Goal: Task Accomplishment & Management: Manage account settings

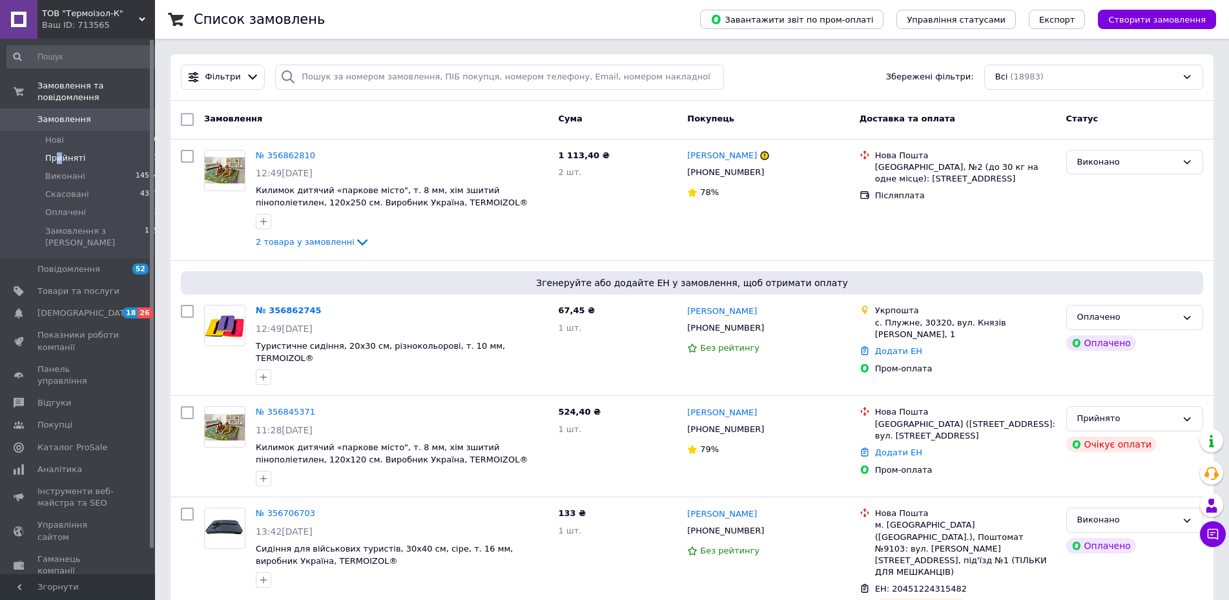
click at [59, 152] on span "Прийняті" at bounding box center [65, 158] width 40 height 12
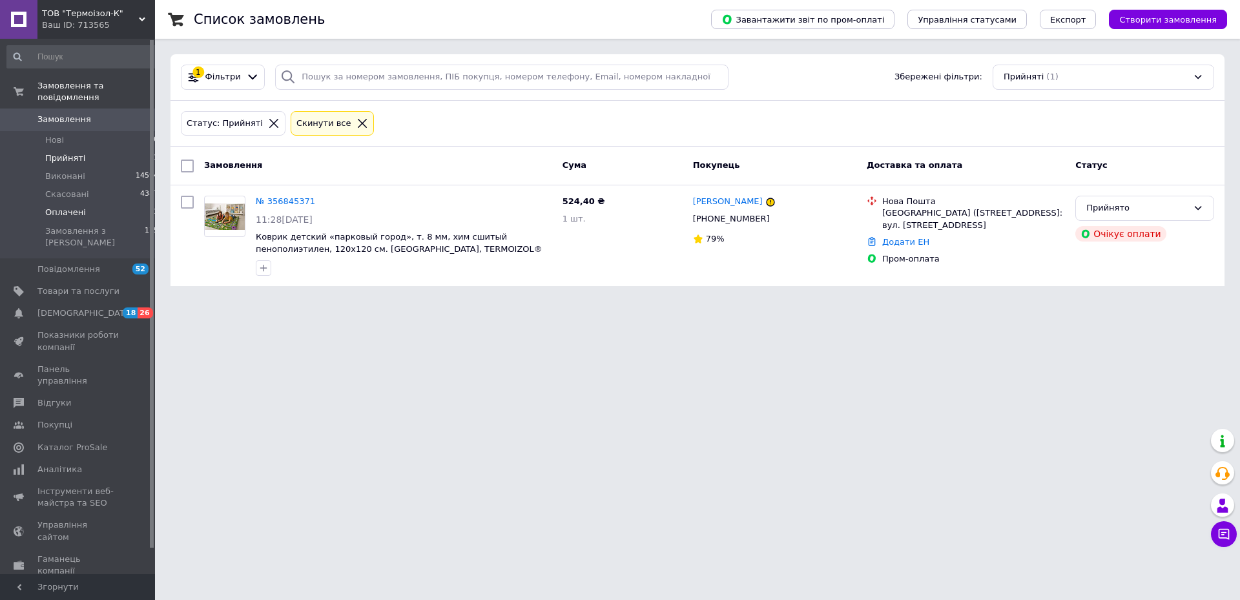
click at [67, 207] on span "Оплачені" at bounding box center [65, 213] width 41 height 12
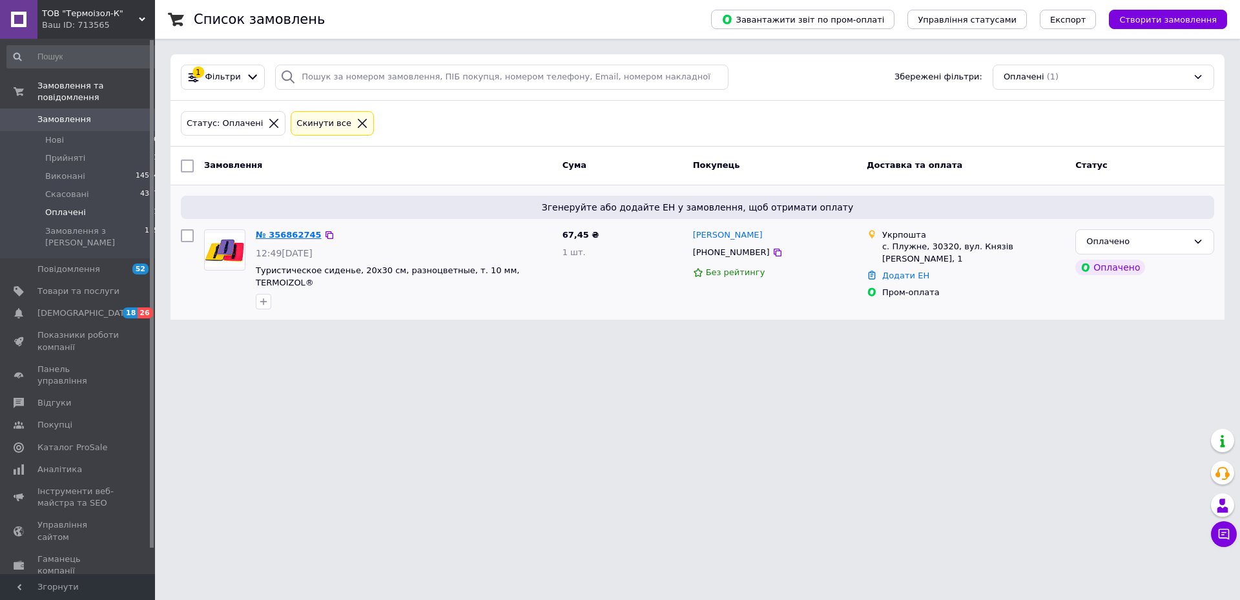
click at [291, 236] on link "№ 356862745" at bounding box center [289, 235] width 66 height 10
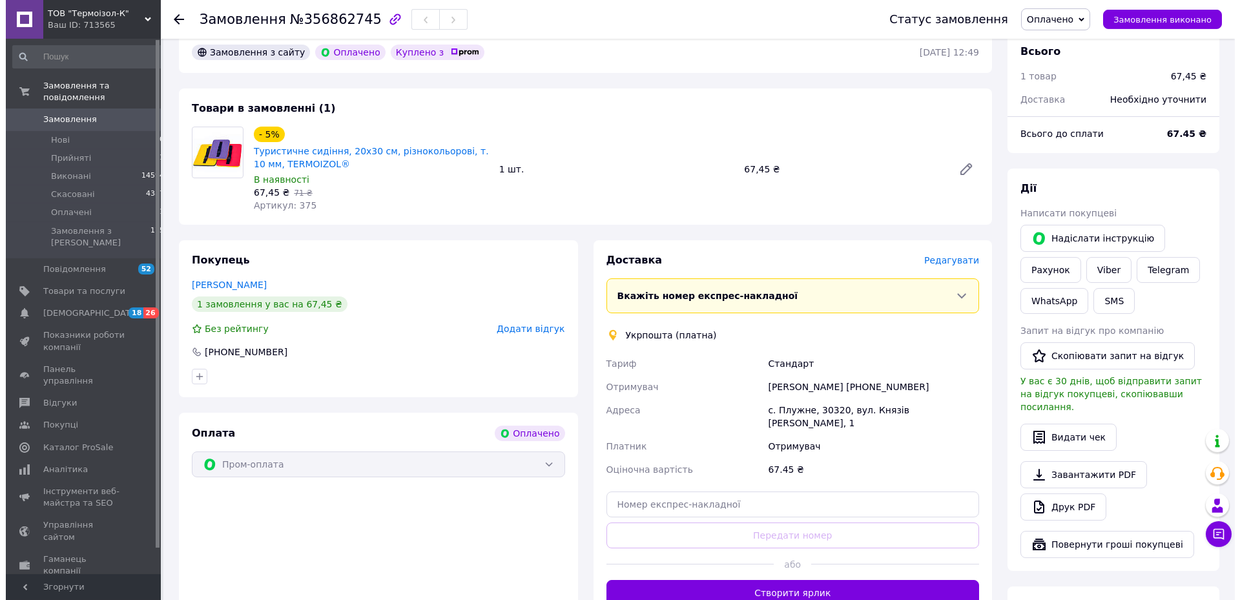
scroll to position [395, 0]
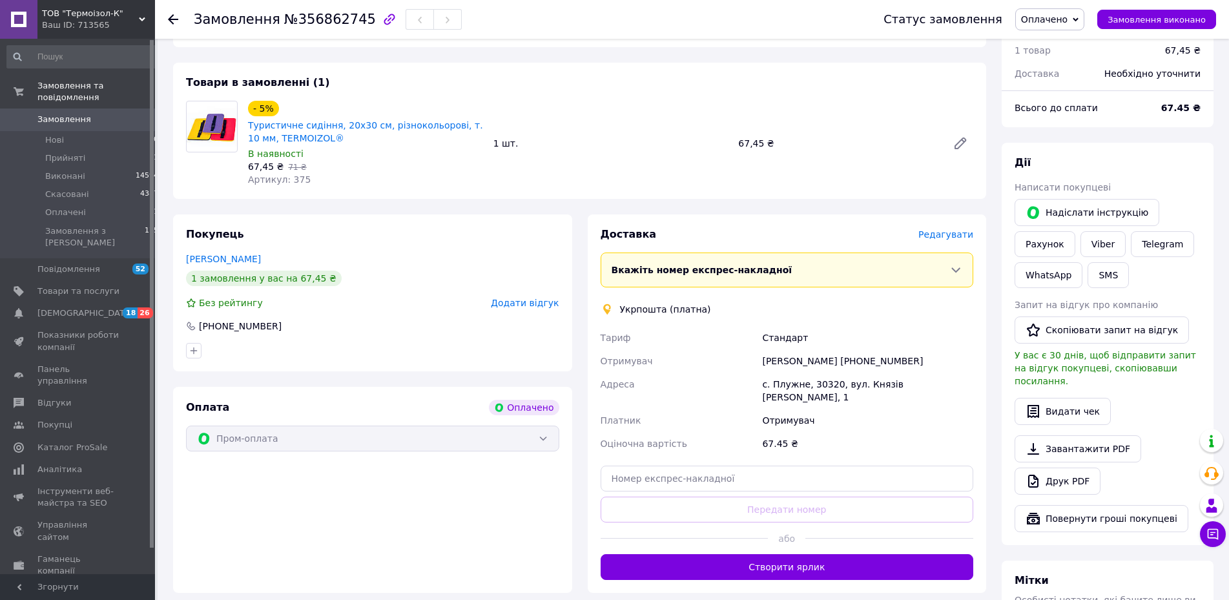
click at [950, 229] on span "Редагувати" at bounding box center [945, 234] width 55 height 10
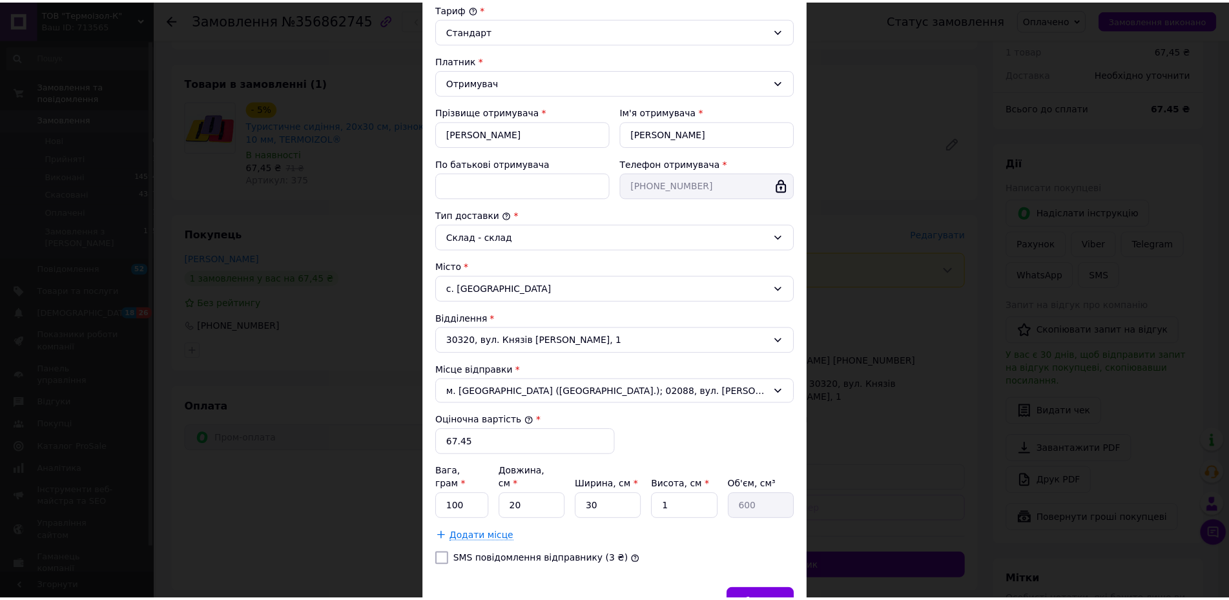
scroll to position [208, 0]
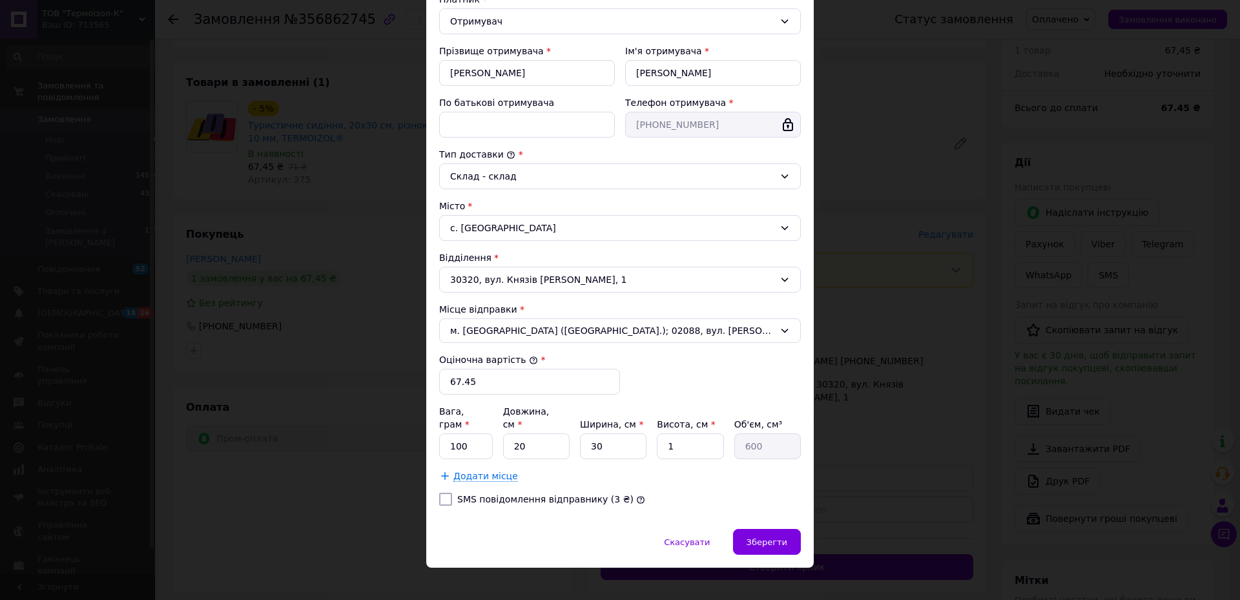
click at [440, 493] on input "SMS повідомлення відправнику (3 ₴)" at bounding box center [445, 499] width 13 height 13
checkbox input "true"
click at [766, 537] on span "Зберегти" at bounding box center [766, 542] width 41 height 10
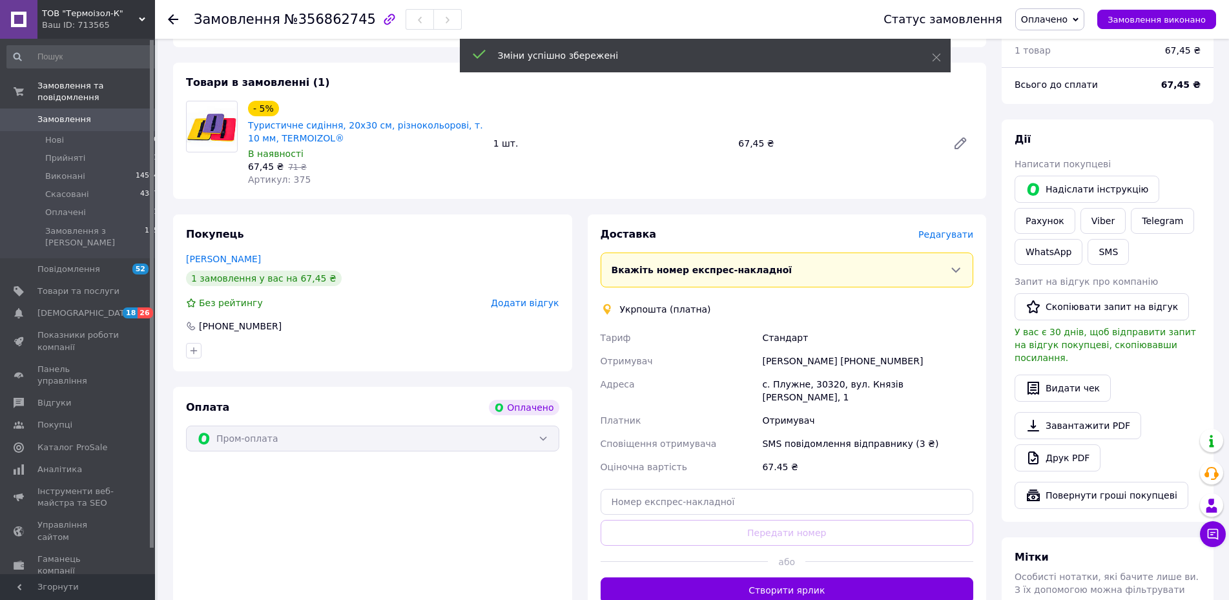
scroll to position [461, 0]
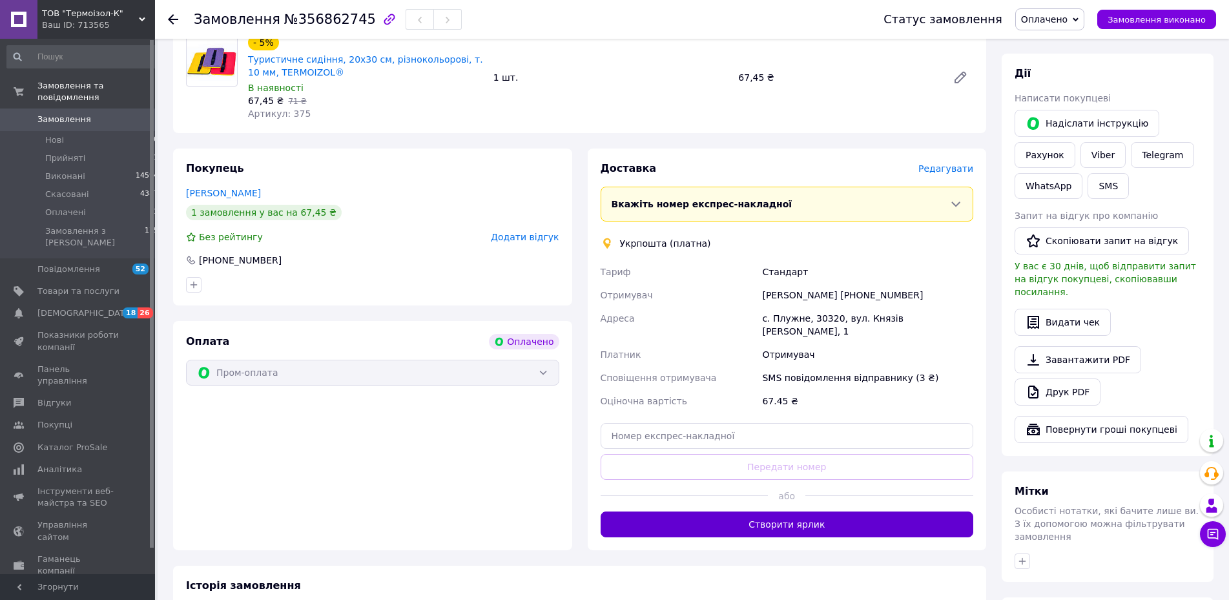
click at [784, 511] on button "Створити ярлик" at bounding box center [786, 524] width 373 height 26
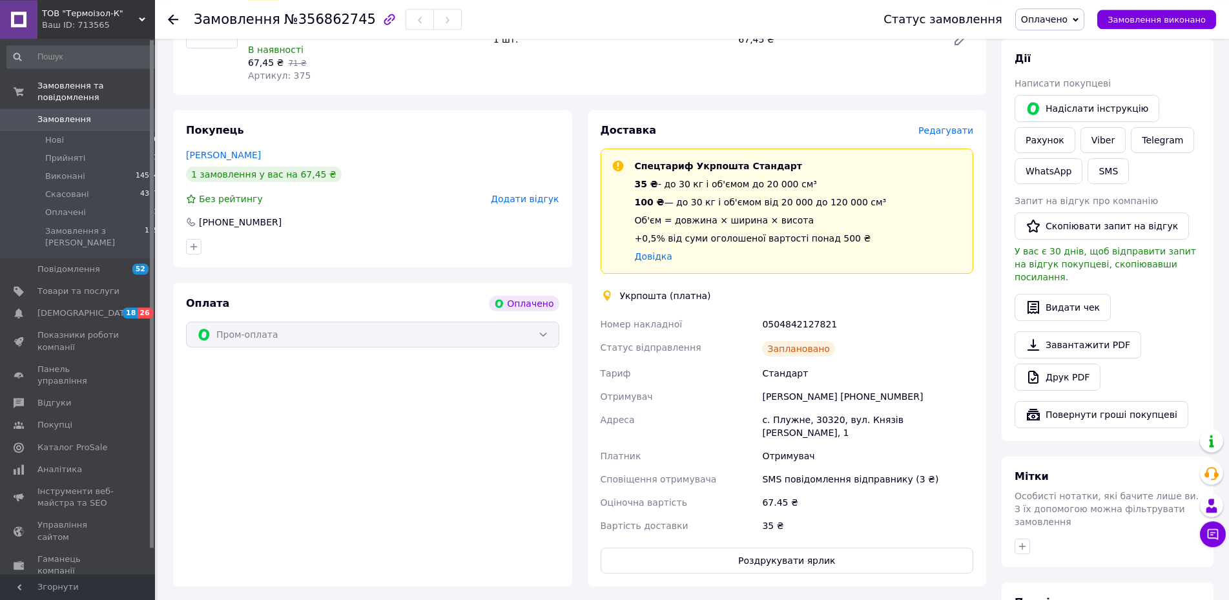
scroll to position [527, 0]
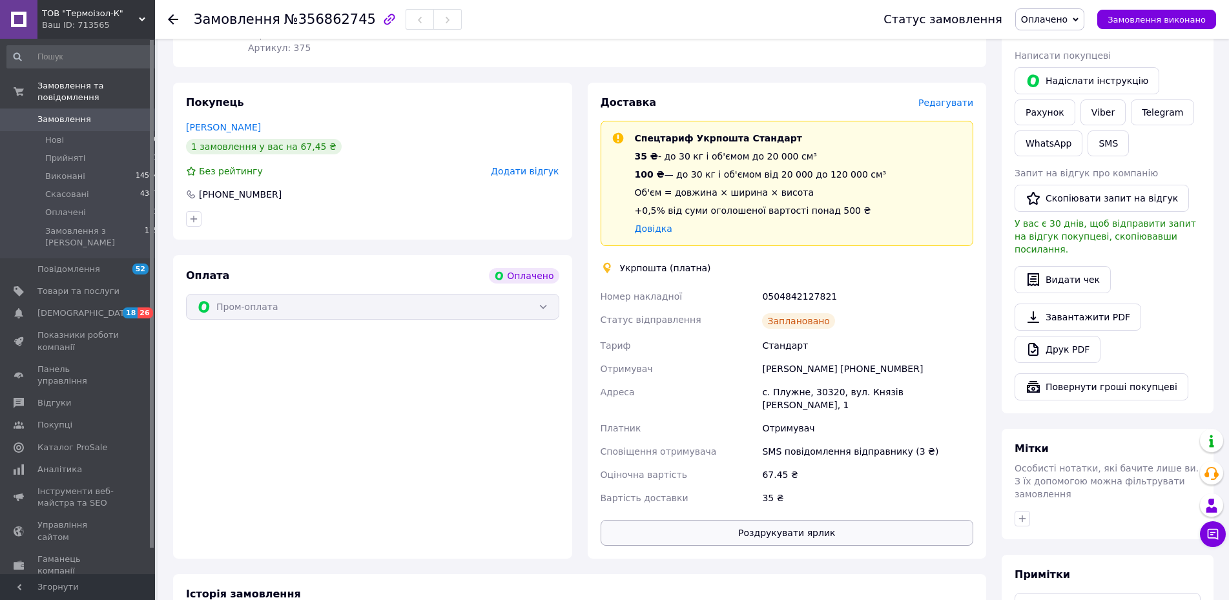
click at [775, 520] on button "Роздрукувати ярлик" at bounding box center [786, 533] width 373 height 26
click at [1061, 20] on span "Оплачено" at bounding box center [1044, 19] width 46 height 10
click at [1060, 63] on li "Виконано" at bounding box center [1050, 64] width 68 height 19
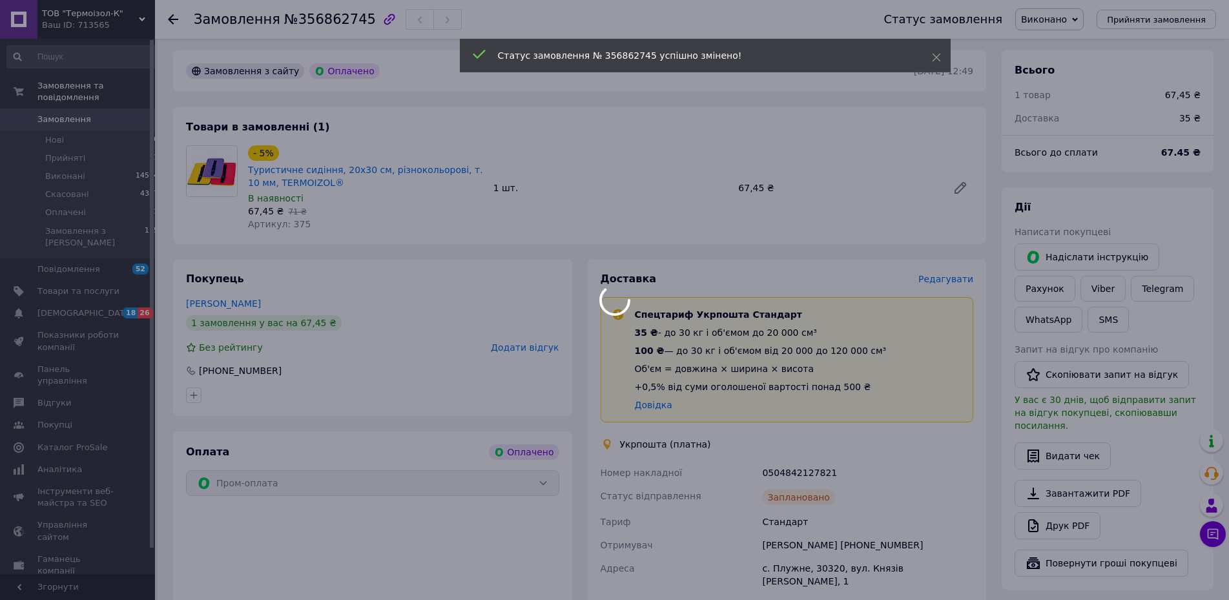
scroll to position [329, 0]
